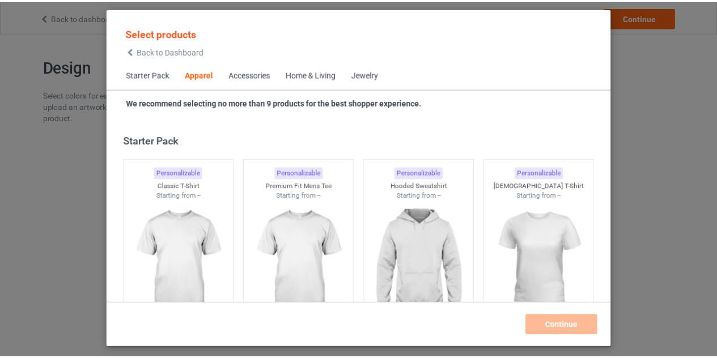
scroll to position [422, 0]
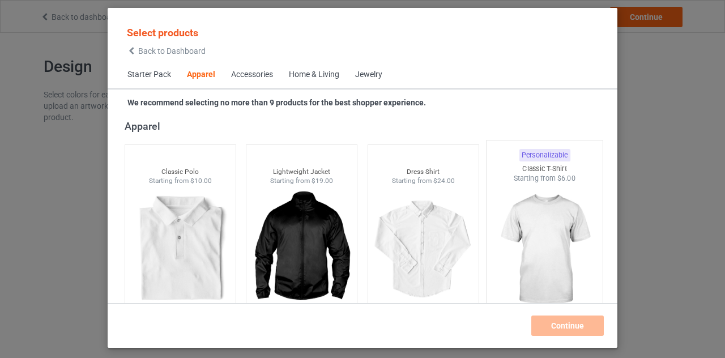
click at [519, 239] on img at bounding box center [545, 250] width 107 height 133
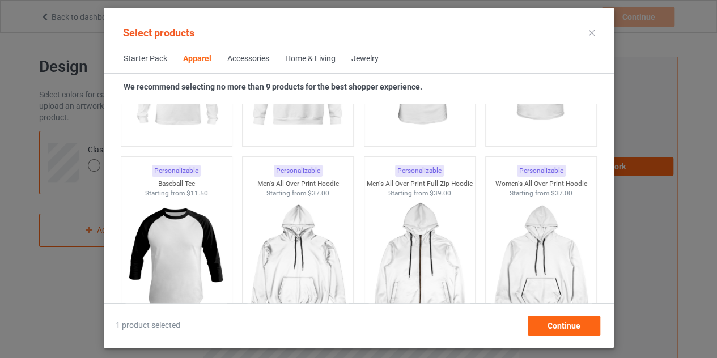
scroll to position [929, 0]
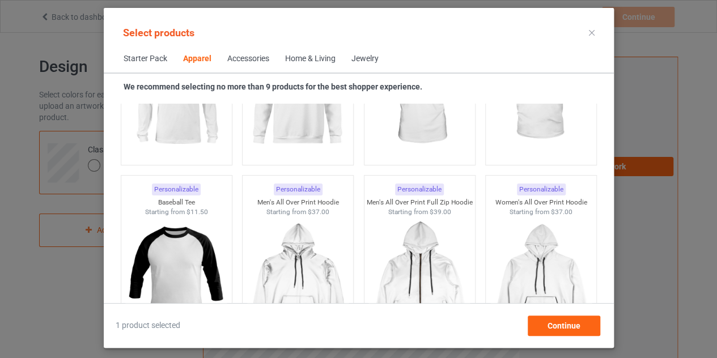
click at [589, 33] on icon at bounding box center [592, 33] width 6 height 6
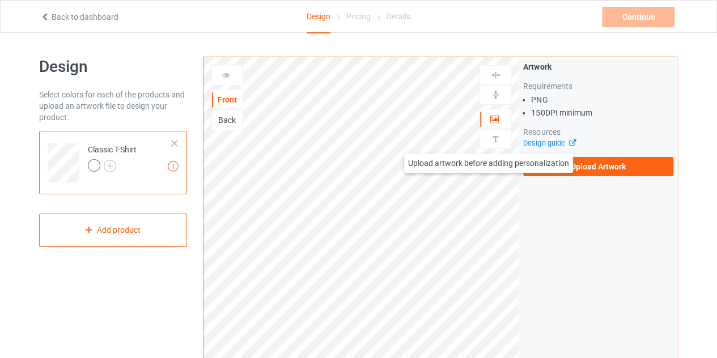
scroll to position [15, 0]
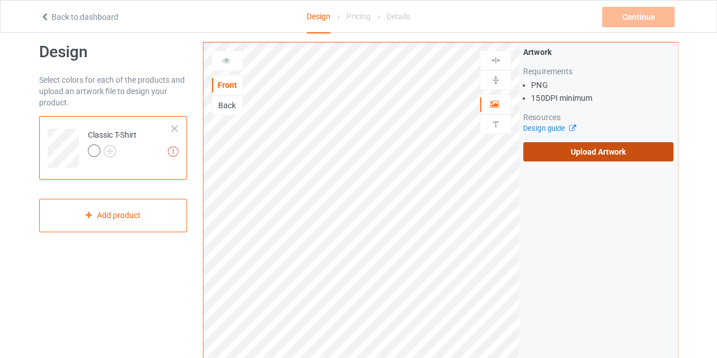
click at [588, 154] on label "Upload Artwork" at bounding box center [598, 151] width 150 height 19
click at [0, 0] on input "Upload Artwork" at bounding box center [0, 0] width 0 height 0
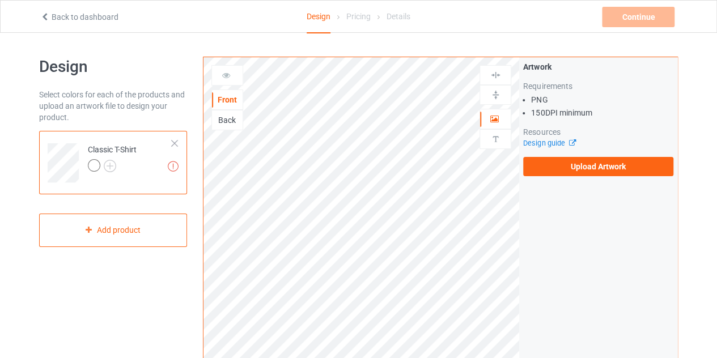
click at [43, 18] on icon at bounding box center [45, 15] width 10 height 8
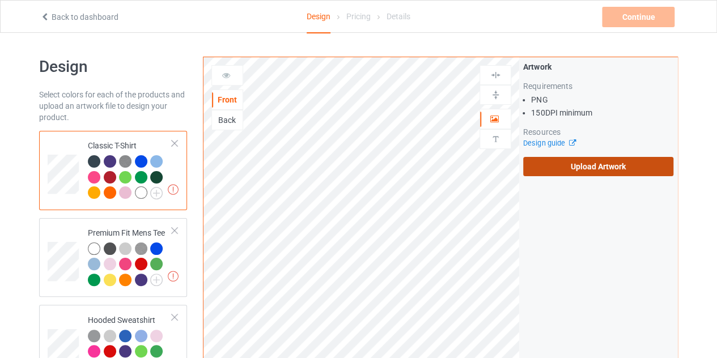
click at [583, 160] on label "Upload Artwork" at bounding box center [598, 166] width 150 height 19
click at [0, 0] on input "Upload Artwork" at bounding box center [0, 0] width 0 height 0
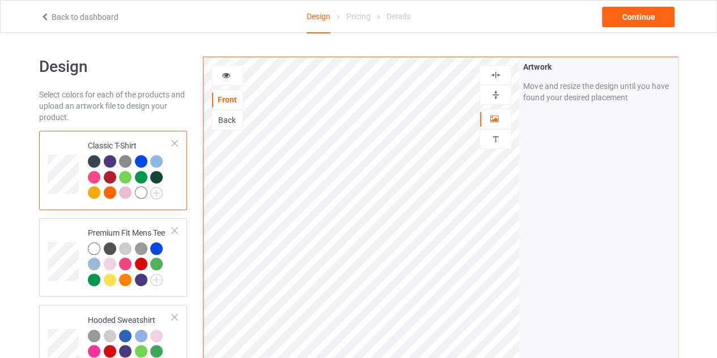
click at [142, 191] on div at bounding box center [141, 192] width 12 height 12
click at [160, 192] on img at bounding box center [156, 193] width 12 height 12
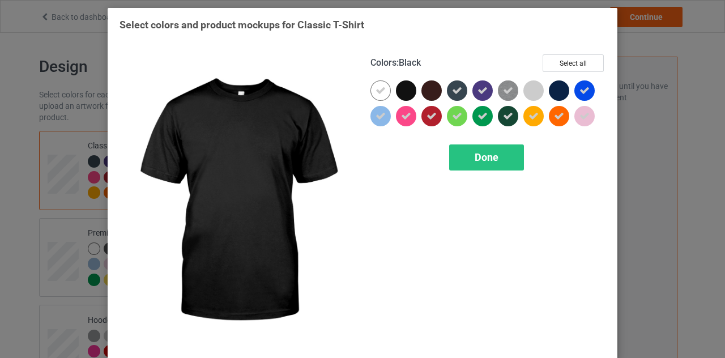
click at [397, 91] on div at bounding box center [406, 90] width 20 height 20
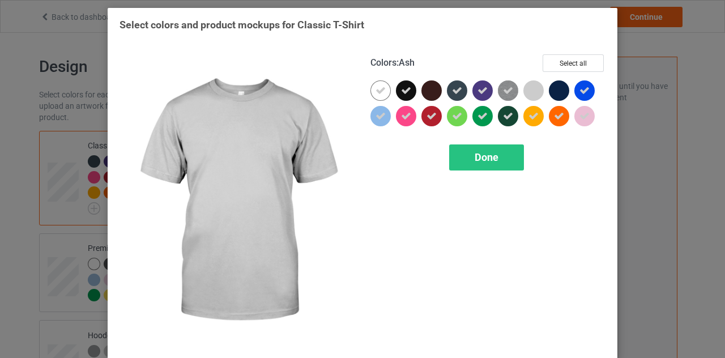
click at [524, 86] on div at bounding box center [534, 90] width 20 height 20
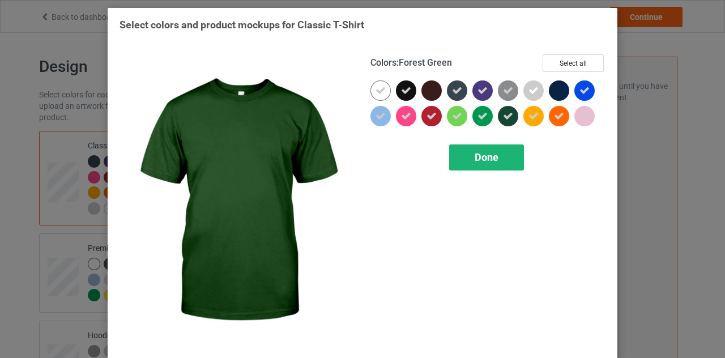
click at [490, 162] on span "Done" at bounding box center [487, 157] width 24 height 12
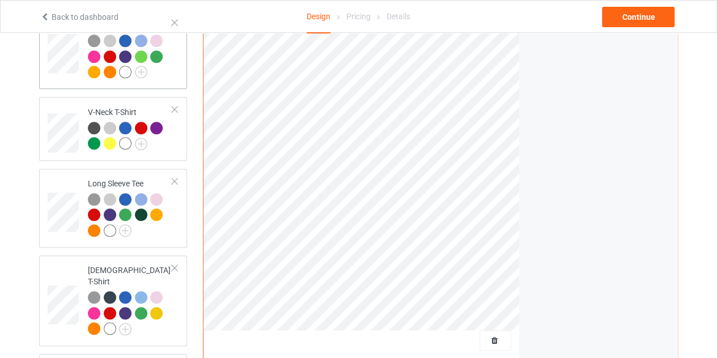
scroll to position [320, 0]
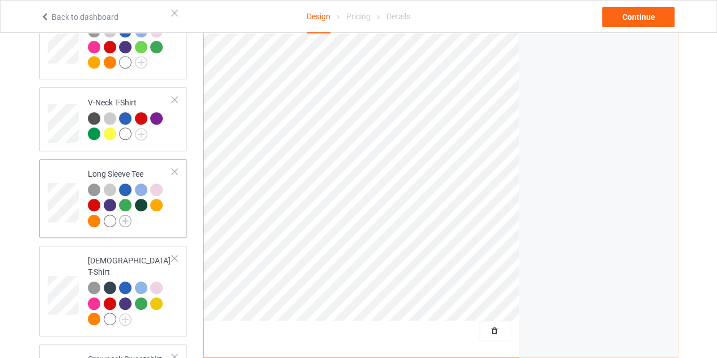
click at [120, 222] on img at bounding box center [125, 221] width 12 height 12
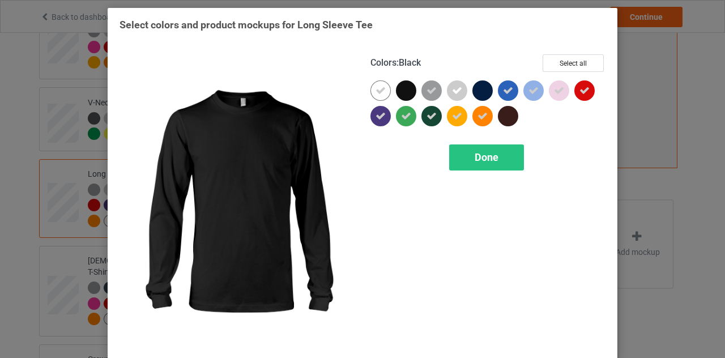
click at [402, 88] on div at bounding box center [406, 90] width 20 height 20
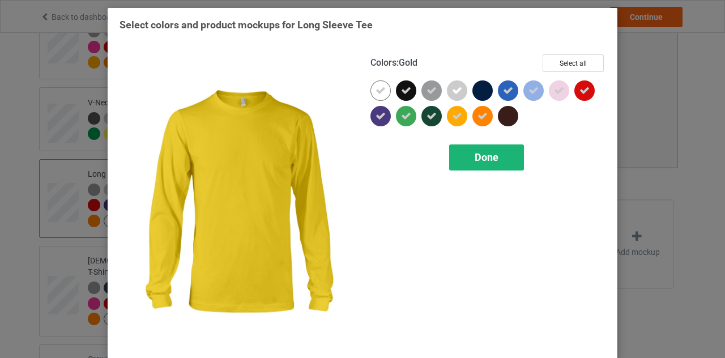
click at [493, 152] on span "Done" at bounding box center [487, 157] width 24 height 12
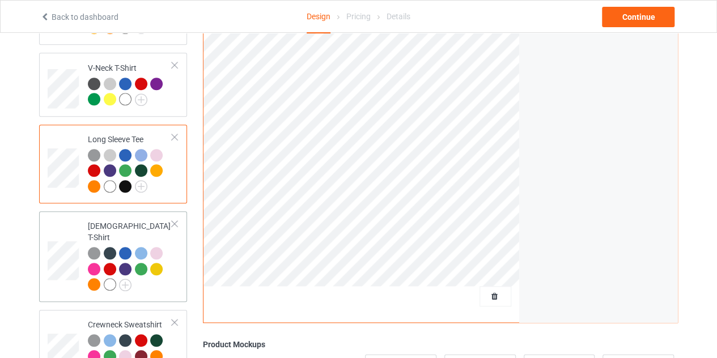
scroll to position [355, 0]
click at [126, 278] on img at bounding box center [125, 284] width 12 height 12
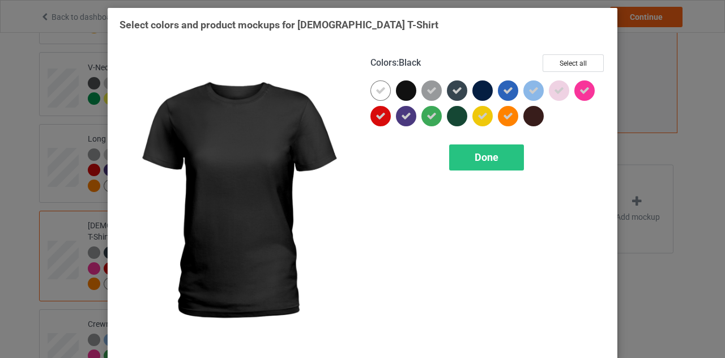
click at [402, 91] on div at bounding box center [406, 90] width 20 height 20
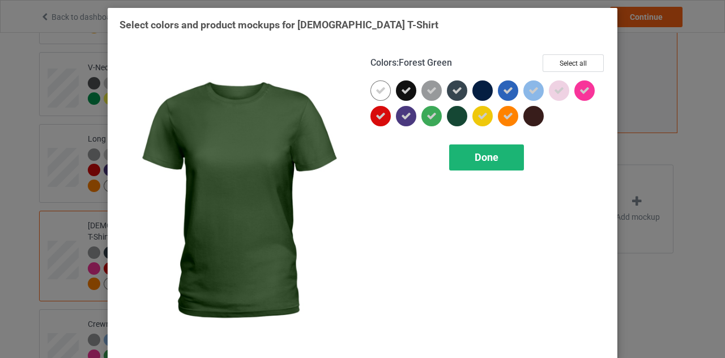
click at [470, 157] on div "Done" at bounding box center [486, 158] width 75 height 26
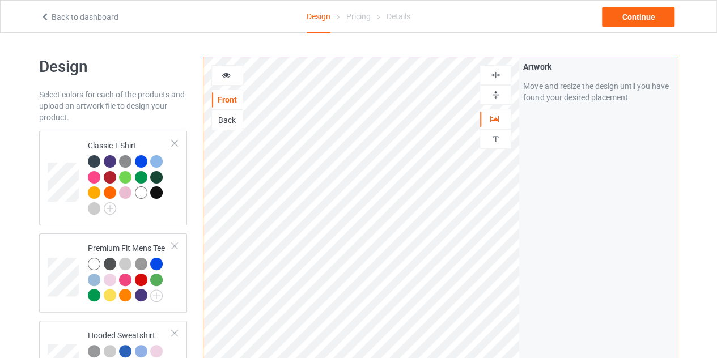
scroll to position [14, 0]
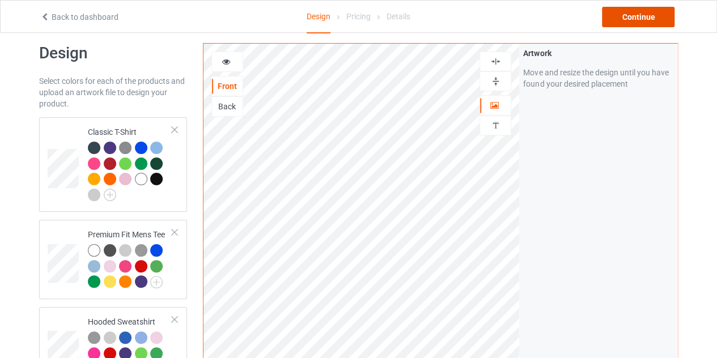
click at [622, 19] on div "Continue" at bounding box center [638, 17] width 73 height 20
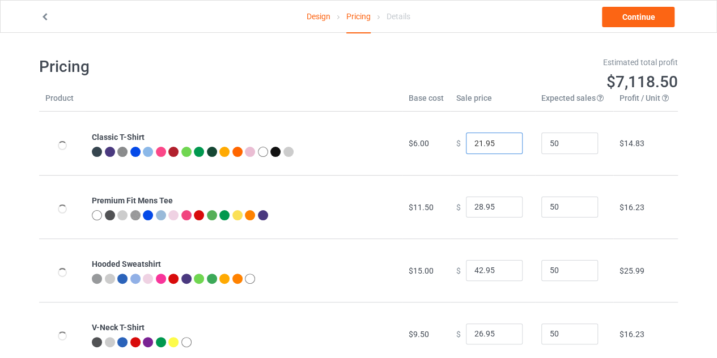
click at [500, 145] on input "21.95" at bounding box center [494, 144] width 57 height 22
click at [500, 145] on input "20.95" at bounding box center [494, 144] width 57 height 22
click at [500, 145] on input "19.95" at bounding box center [494, 144] width 57 height 22
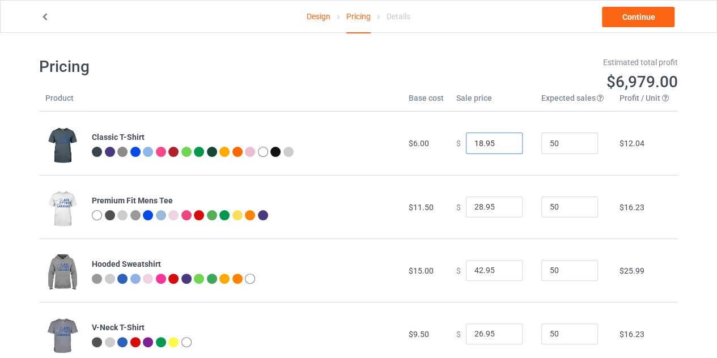
type input "18.95"
click at [500, 145] on input "18.95" at bounding box center [494, 144] width 57 height 22
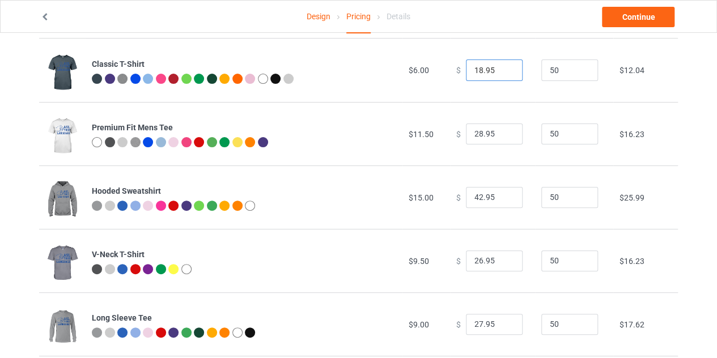
scroll to position [75, 0]
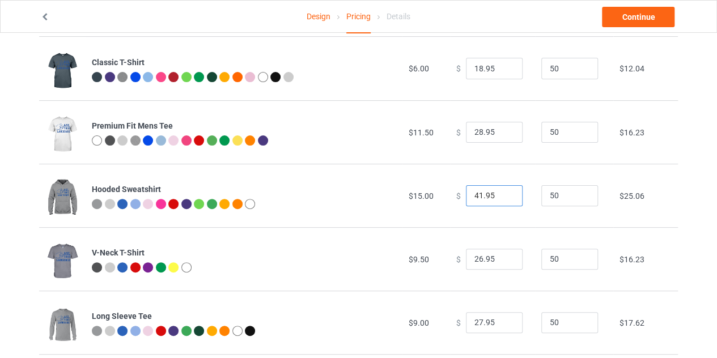
click at [504, 198] on input "41.95" at bounding box center [494, 196] width 57 height 22
click at [504, 198] on input "40.95" at bounding box center [494, 196] width 57 height 22
click at [504, 198] on input "39.95" at bounding box center [494, 196] width 57 height 22
click at [504, 198] on input "38.95" at bounding box center [494, 196] width 57 height 22
click at [504, 198] on input "37.95" at bounding box center [494, 196] width 57 height 22
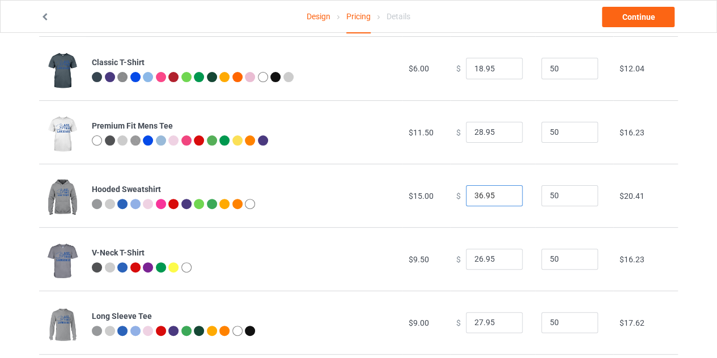
click at [504, 198] on input "36.95" at bounding box center [494, 196] width 57 height 22
type input "35.95"
click at [504, 198] on input "35.95" at bounding box center [494, 196] width 57 height 22
click at [626, 17] on link "Continue" at bounding box center [638, 17] width 73 height 20
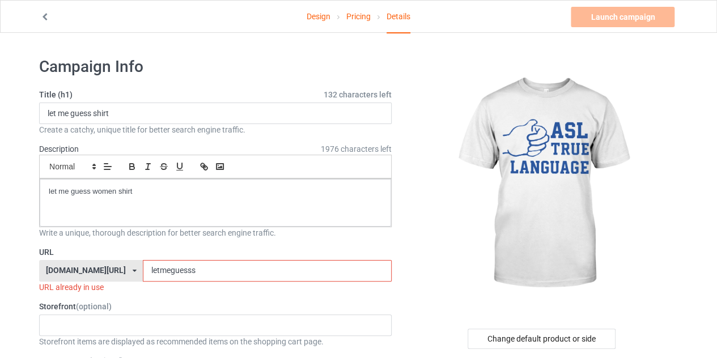
click at [252, 265] on input "letmeguesss" at bounding box center [267, 271] width 248 height 22
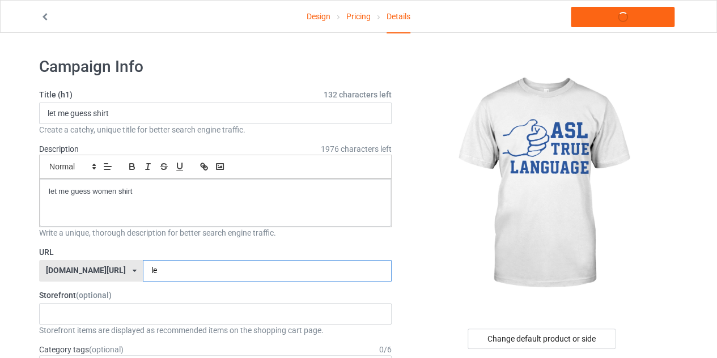
type input "l"
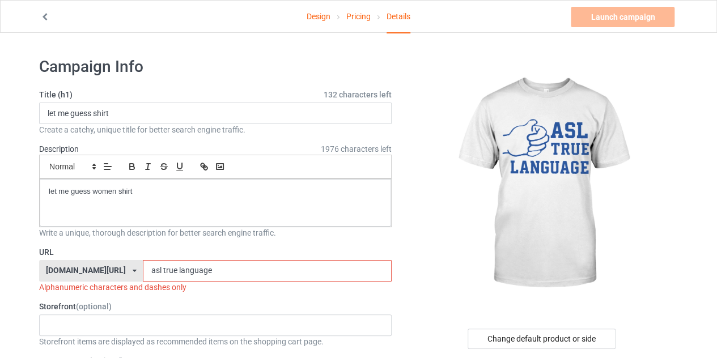
click at [143, 269] on input "asl true language" at bounding box center [267, 271] width 248 height 22
click at [154, 268] on input "asltrue language" at bounding box center [267, 271] width 248 height 22
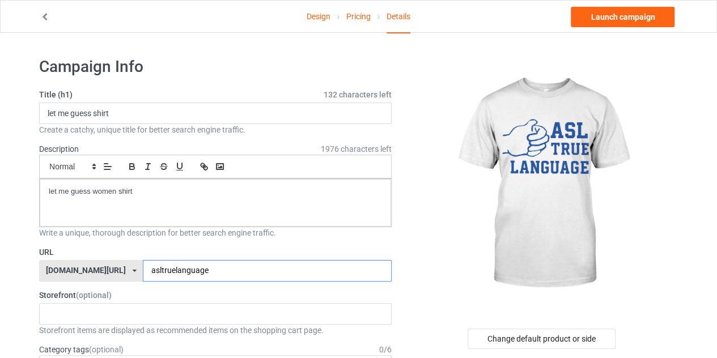
type input "asltruelanguage"
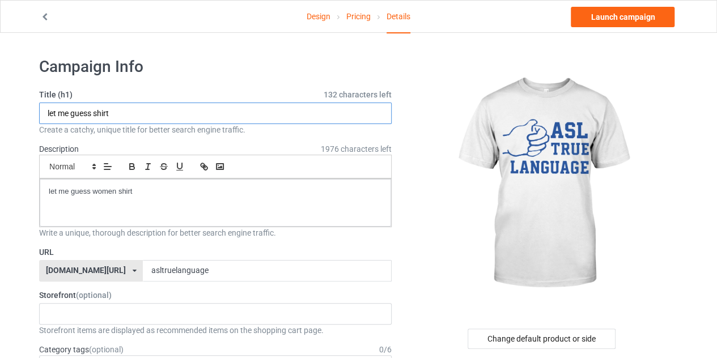
click at [127, 113] on input "let me guess shirt" at bounding box center [215, 114] width 353 height 22
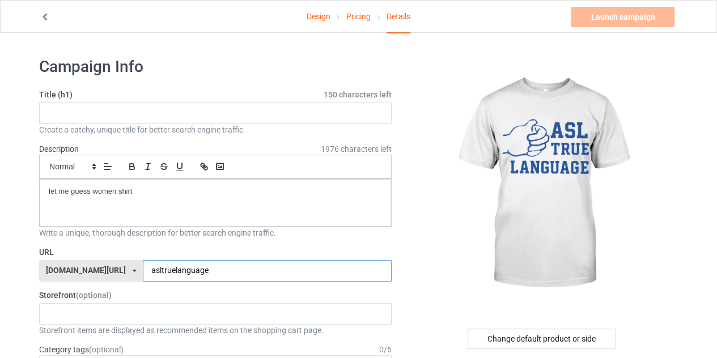
click at [202, 265] on input "asltruelanguage" at bounding box center [267, 271] width 248 height 22
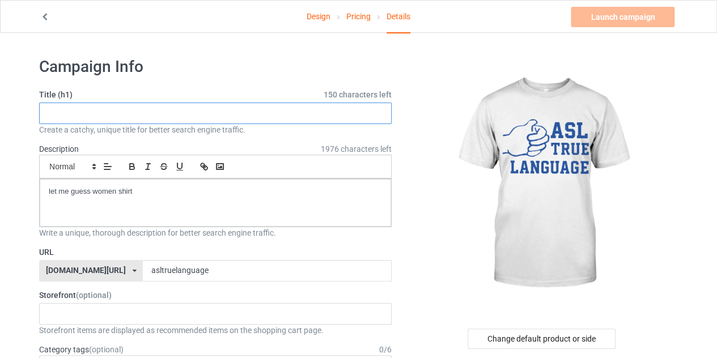
click at [129, 121] on input "text" at bounding box center [215, 114] width 353 height 22
paste input "asltruelanguage"
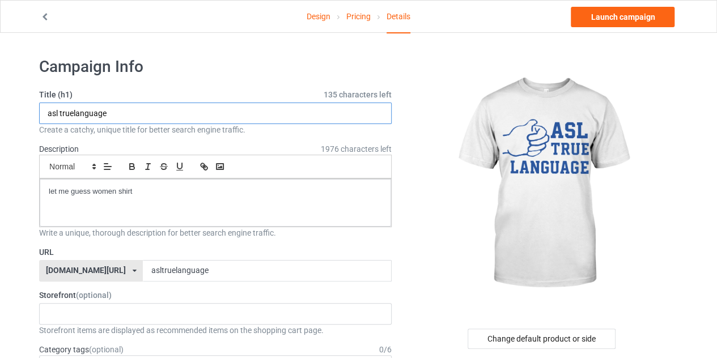
click at [57, 111] on input "asl truelanguage" at bounding box center [215, 114] width 353 height 22
click at [73, 113] on input "asl truelanguage" at bounding box center [215, 114] width 353 height 22
type input "asl true language"
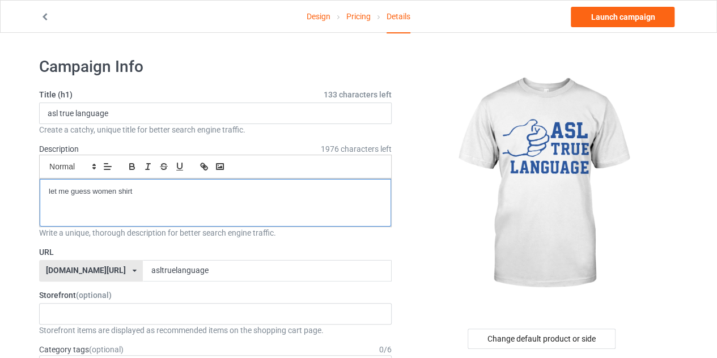
click at [138, 193] on p "let me guess women shirt" at bounding box center [215, 191] width 333 height 11
click at [109, 202] on div "asltruelanguage" at bounding box center [215, 203] width 351 height 48
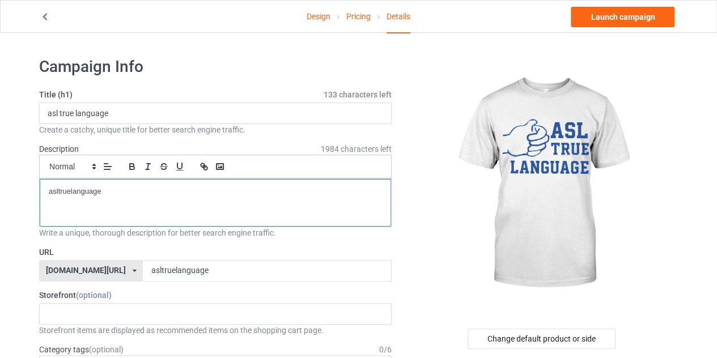
click at [109, 202] on div "asltruelanguage" at bounding box center [215, 203] width 351 height 48
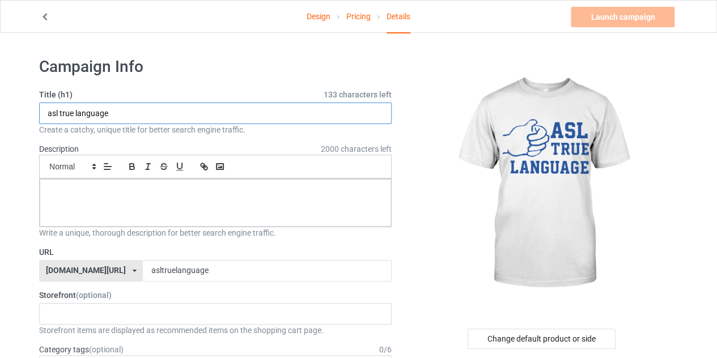
click at [126, 114] on input "asl true language" at bounding box center [215, 114] width 353 height 22
click at [136, 112] on input "asl true language shirt" at bounding box center [215, 114] width 353 height 22
type input "asl true language shirt"
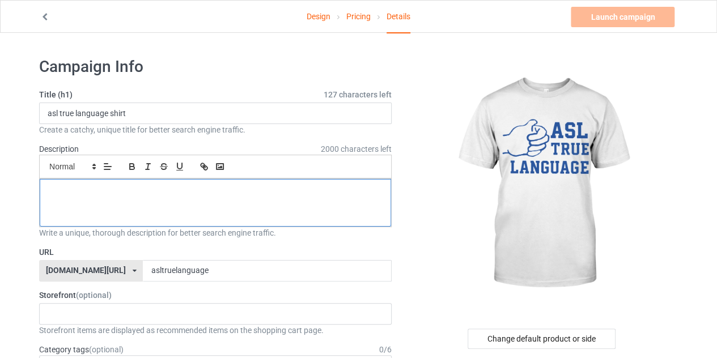
click at [142, 202] on div at bounding box center [215, 203] width 351 height 48
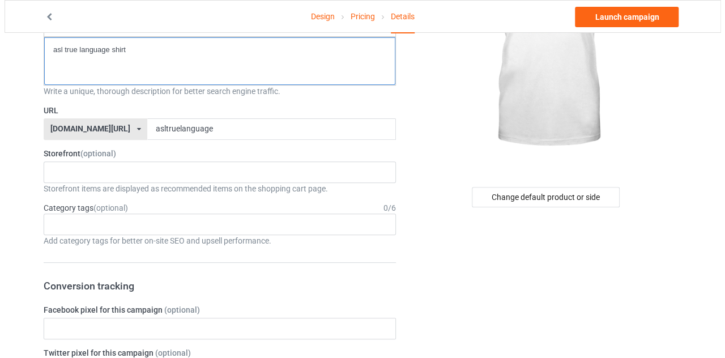
scroll to position [146, 0]
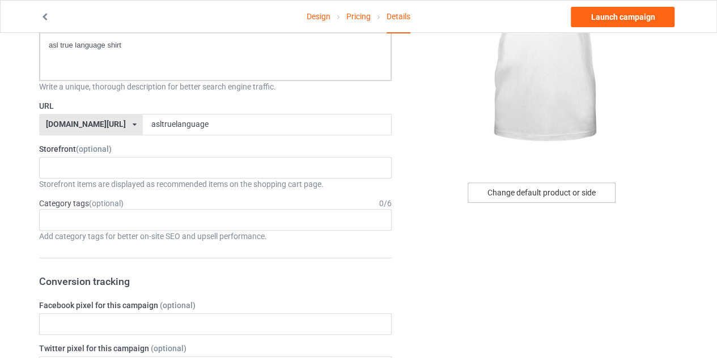
click at [548, 189] on div "Change default product or side" at bounding box center [542, 192] width 148 height 20
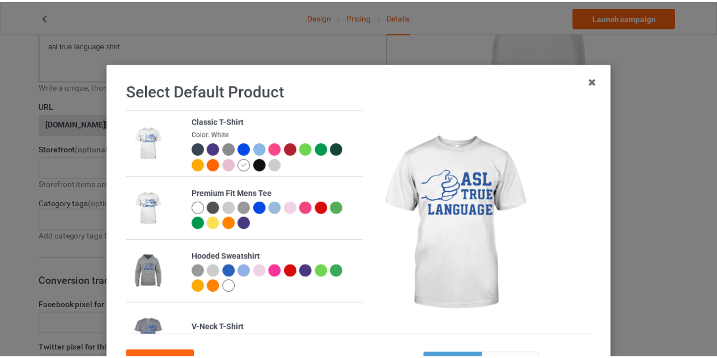
scroll to position [97, 0]
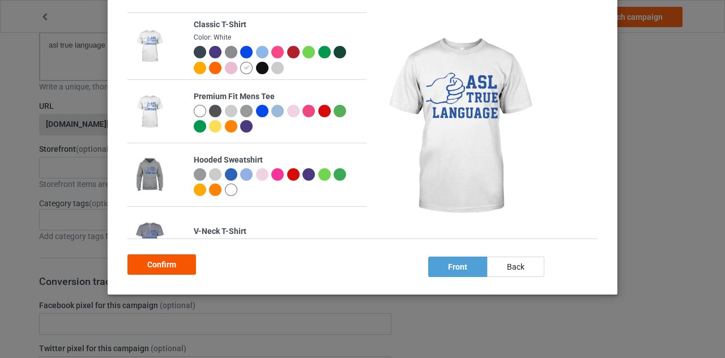
click at [159, 268] on div "Confirm" at bounding box center [162, 264] width 69 height 20
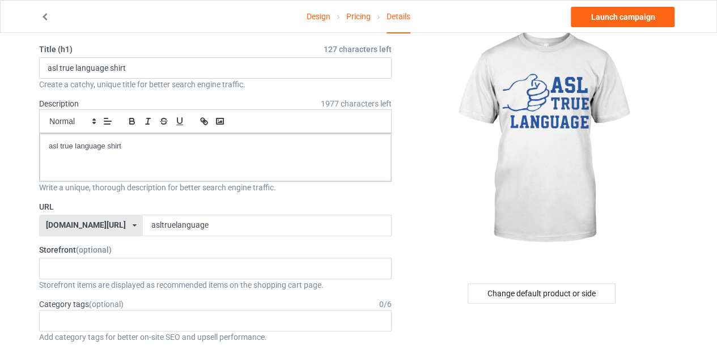
scroll to position [45, 0]
click at [618, 18] on link "Launch campaign" at bounding box center [623, 17] width 104 height 20
